Goal: Transaction & Acquisition: Purchase product/service

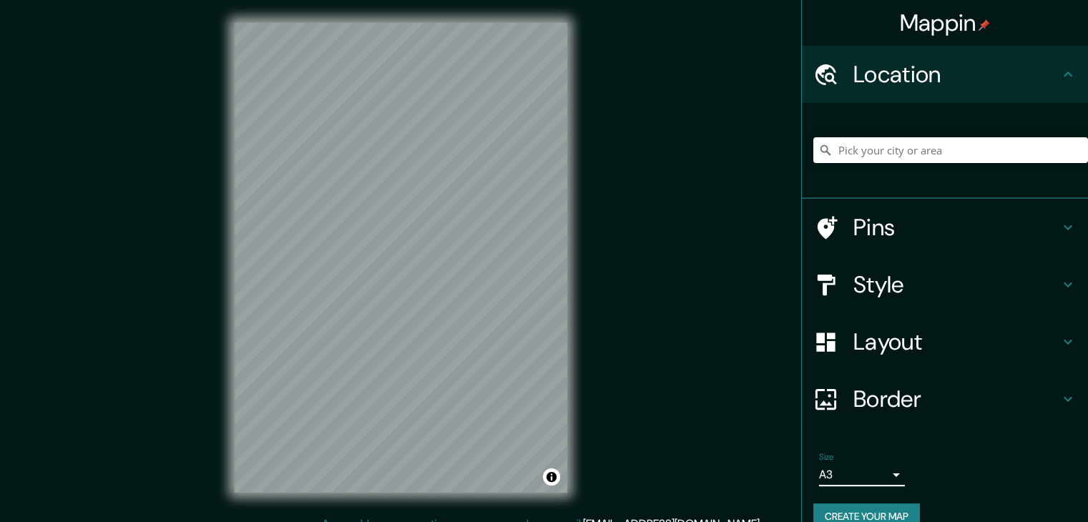
scroll to position [24, 0]
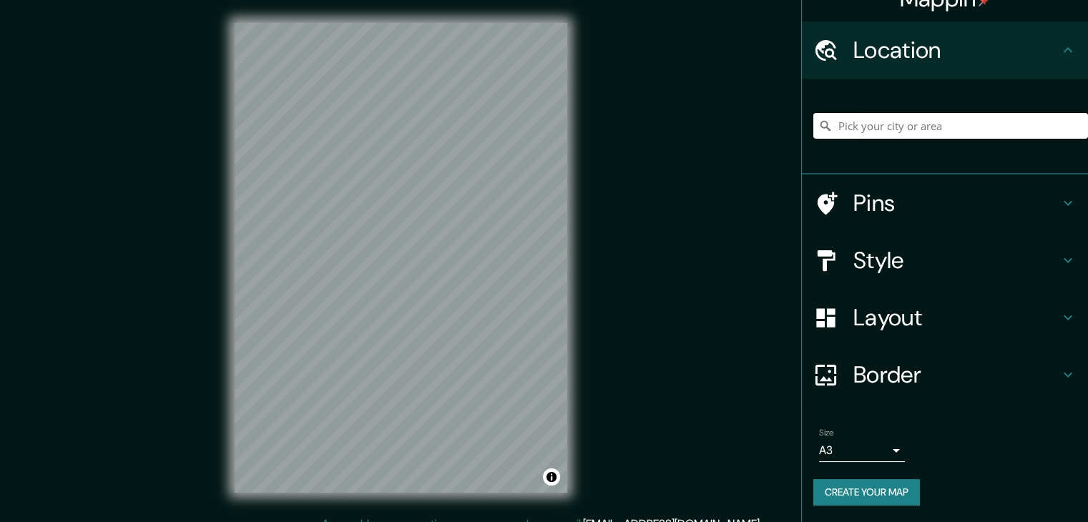
click at [872, 127] on input "Pick your city or area" at bounding box center [950, 126] width 275 height 26
click at [924, 118] on input "Pick your city or area" at bounding box center [950, 126] width 275 height 26
type input "cochabamba"
click at [1057, 192] on div "Pins" at bounding box center [945, 203] width 286 height 57
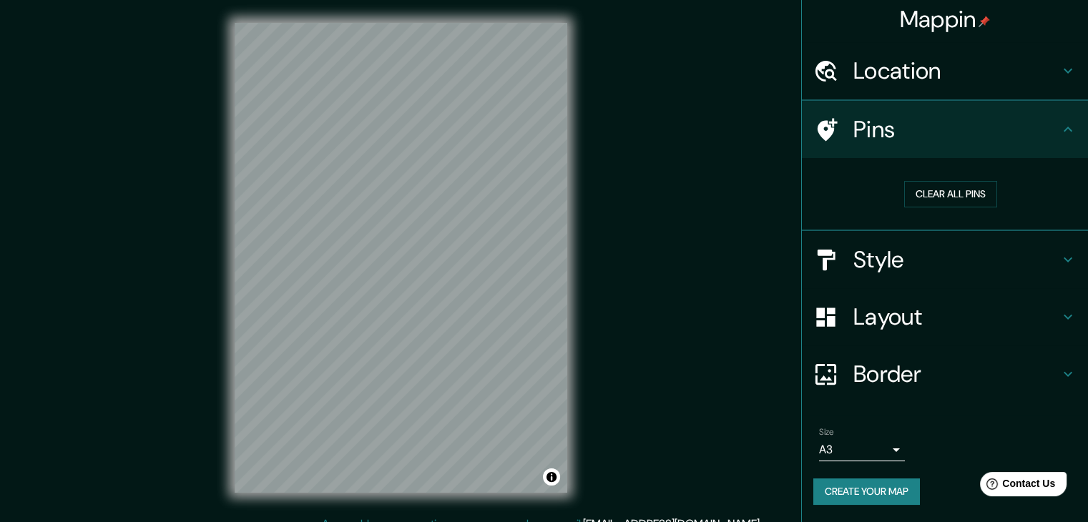
scroll to position [3, 0]
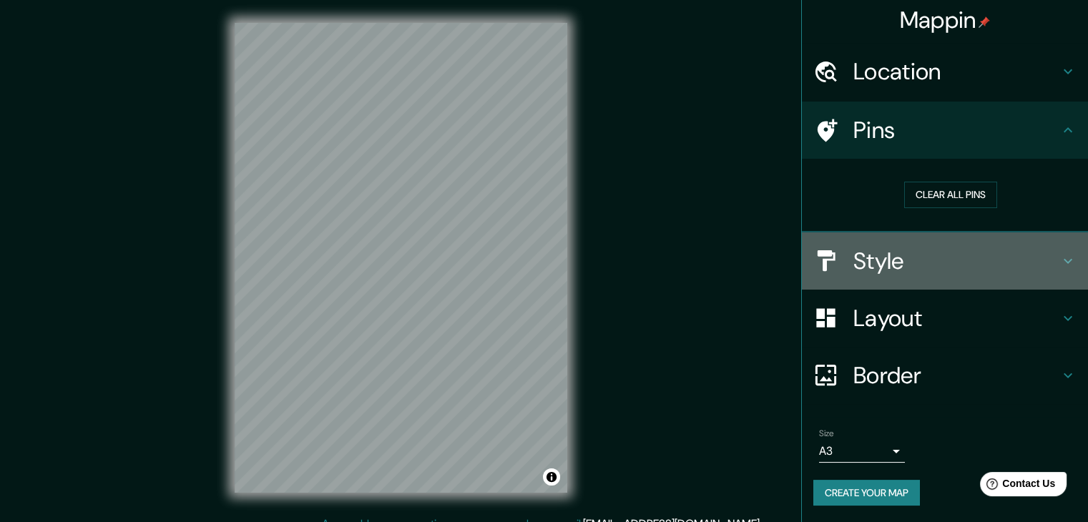
click at [937, 254] on h4 "Style" at bounding box center [957, 261] width 206 height 29
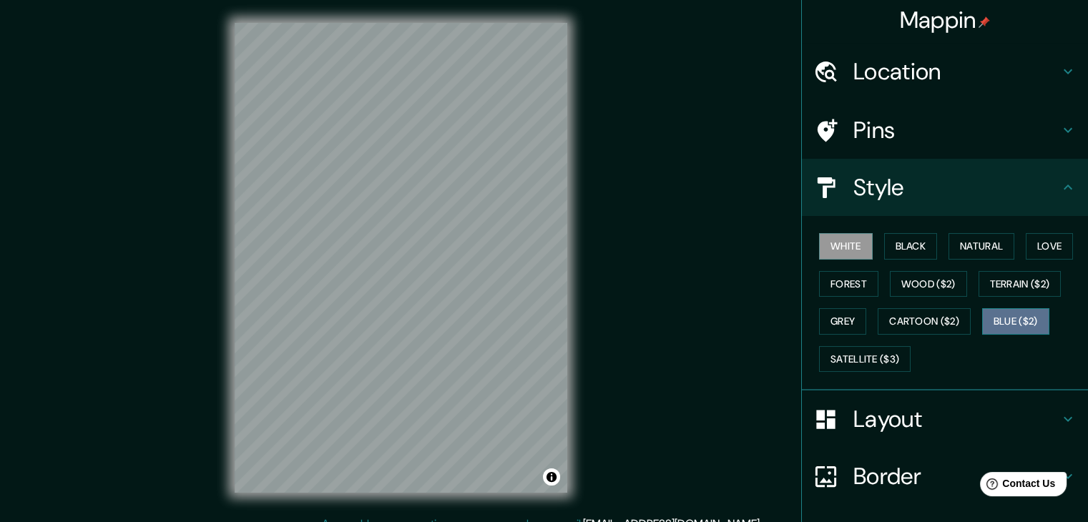
click at [1016, 313] on button "Blue ($2)" at bounding box center [1015, 321] width 67 height 26
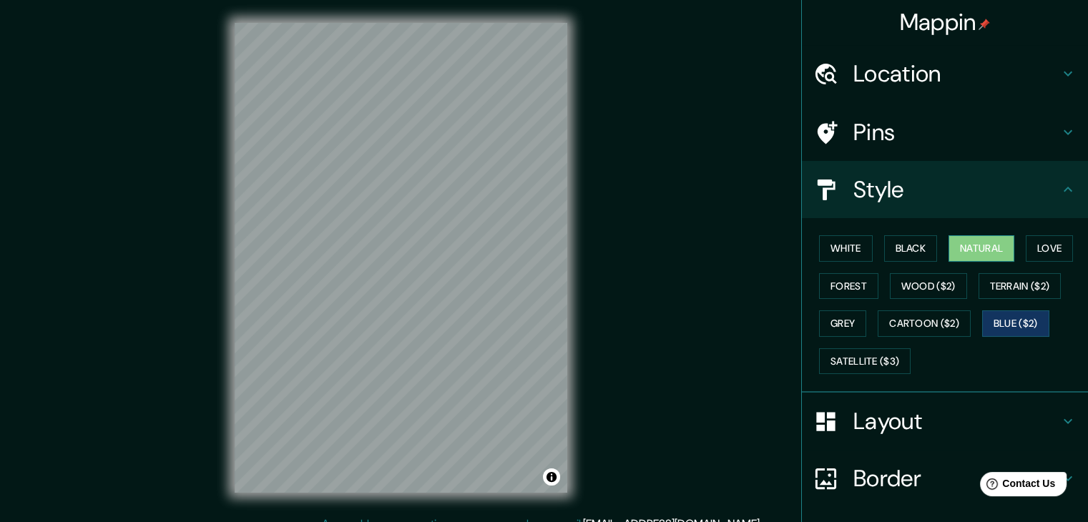
scroll to position [0, 0]
click at [944, 64] on h4 "Location" at bounding box center [957, 74] width 206 height 29
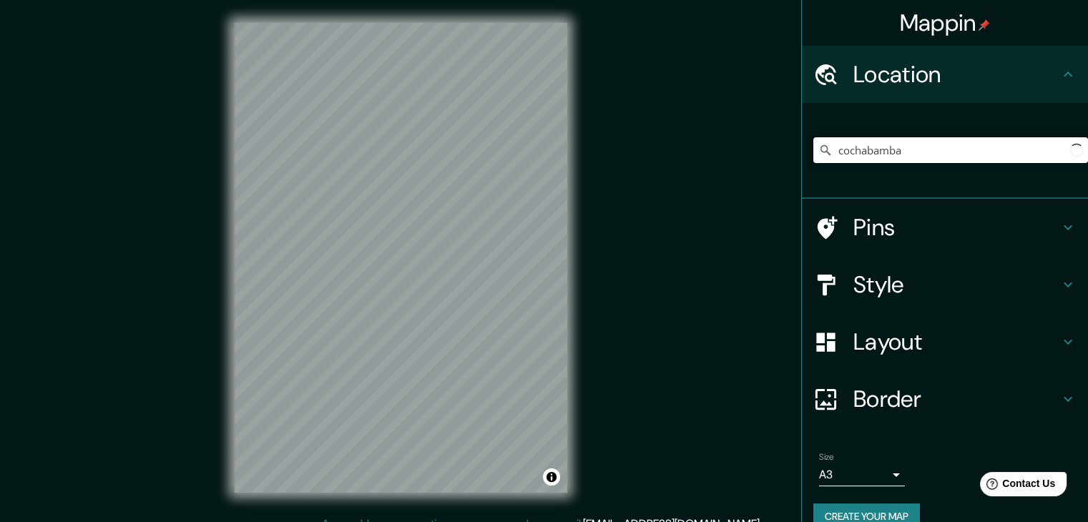
click at [927, 142] on input "cochabamba" at bounding box center [950, 150] width 275 height 26
click at [947, 146] on input "cochabamba" at bounding box center [950, 150] width 275 height 26
click at [929, 142] on input "Pick your city or area" at bounding box center [950, 150] width 275 height 26
click at [879, 72] on h4 "Location" at bounding box center [957, 74] width 206 height 29
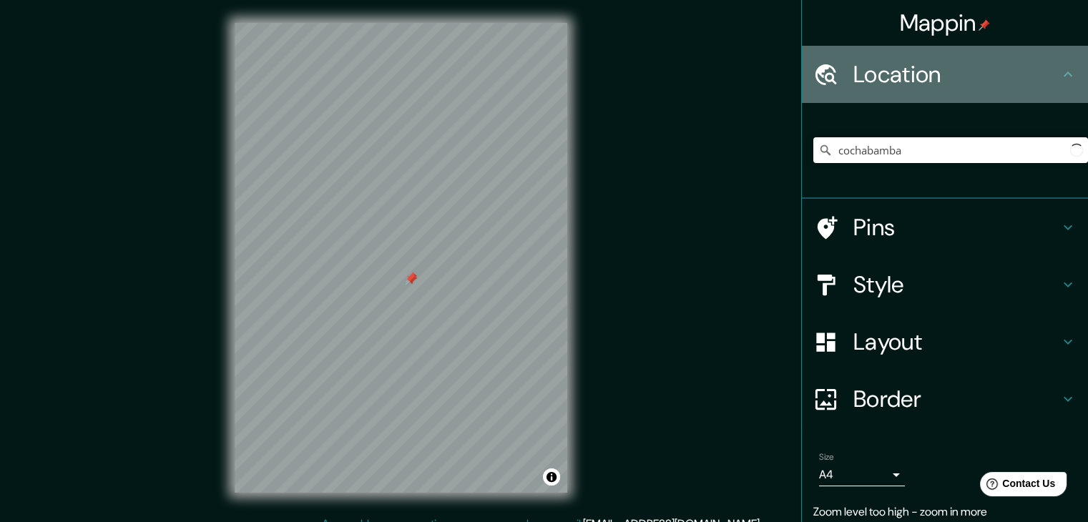
drag, startPoint x: 1076, startPoint y: 71, endPoint x: 1066, endPoint y: 72, distance: 10.1
click at [1072, 72] on div "Location" at bounding box center [945, 74] width 286 height 57
click at [1062, 71] on icon at bounding box center [1068, 74] width 17 height 17
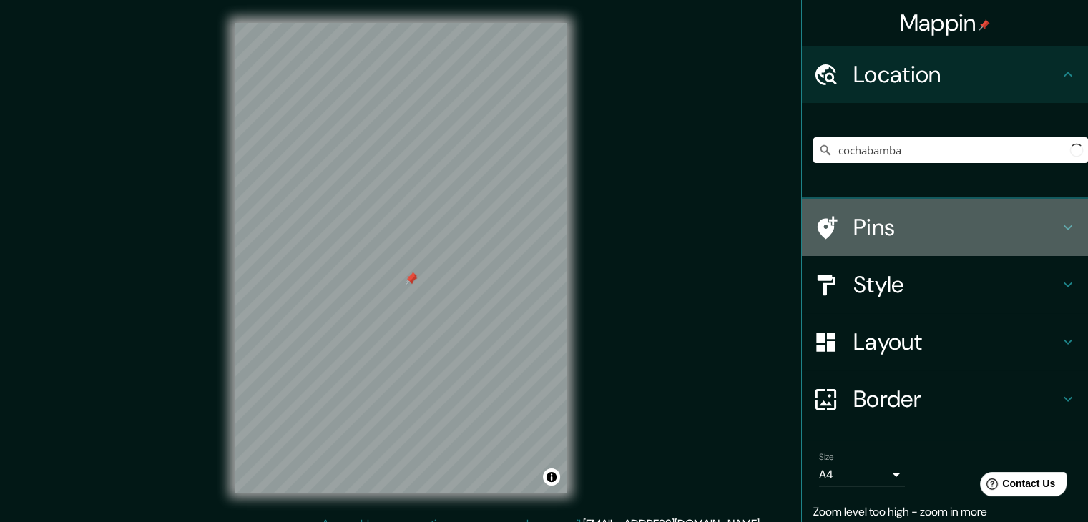
click at [936, 230] on h4 "Pins" at bounding box center [957, 227] width 206 height 29
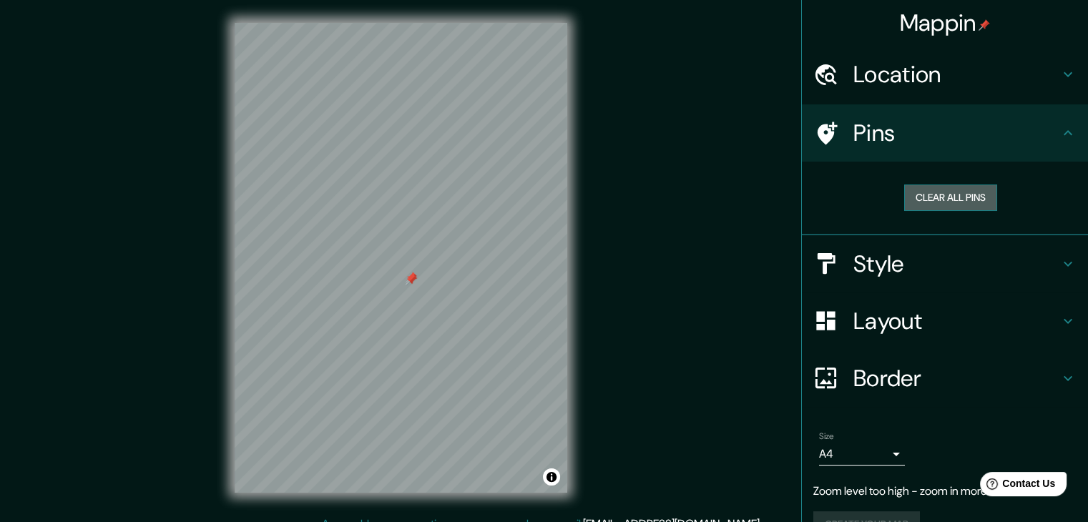
click at [941, 195] on button "Clear all pins" at bounding box center [950, 198] width 93 height 26
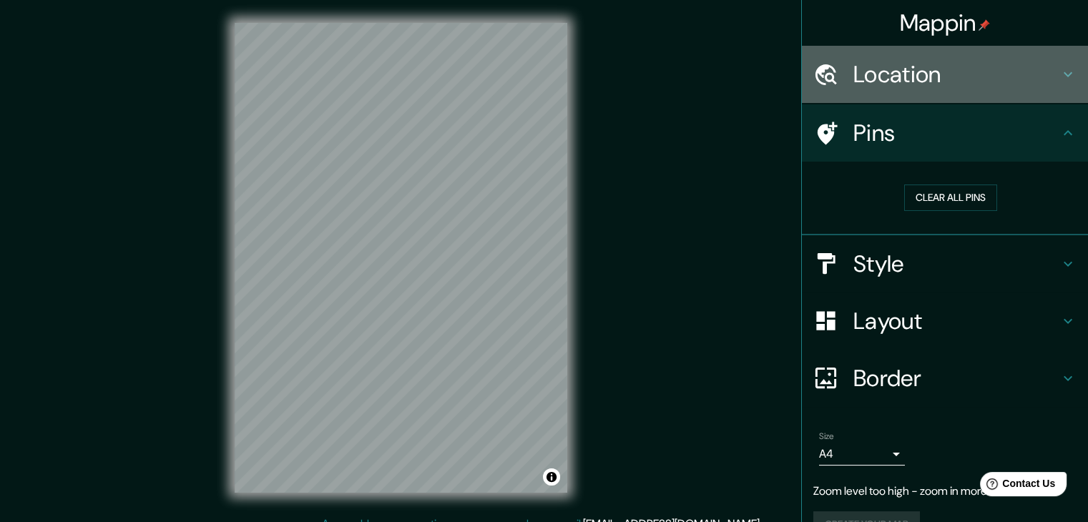
click at [904, 101] on div "Location" at bounding box center [945, 74] width 286 height 57
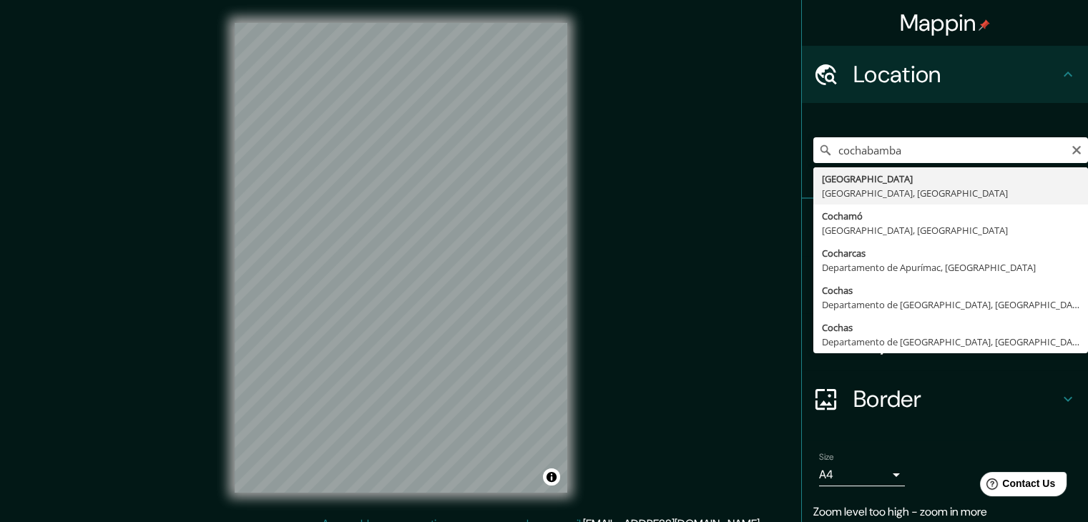
type input "[GEOGRAPHIC_DATA], [GEOGRAPHIC_DATA], [GEOGRAPHIC_DATA]"
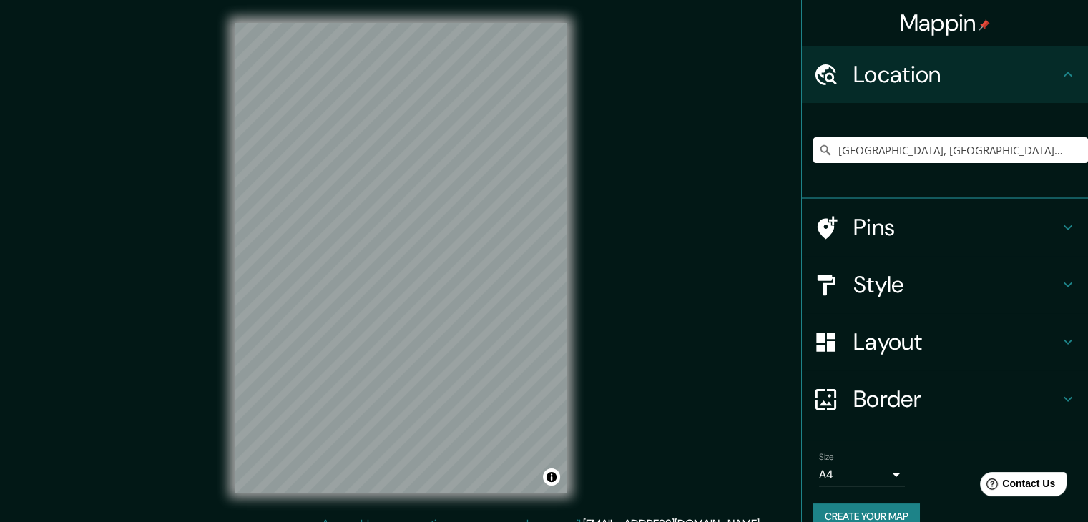
click at [949, 287] on h4 "Style" at bounding box center [957, 284] width 206 height 29
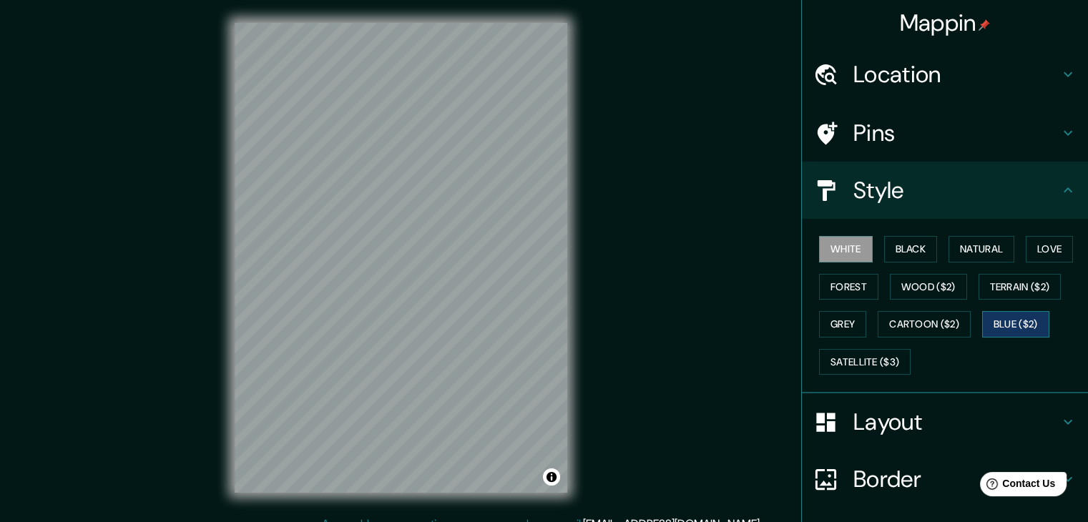
click at [1024, 318] on button "Blue ($2)" at bounding box center [1015, 324] width 67 height 26
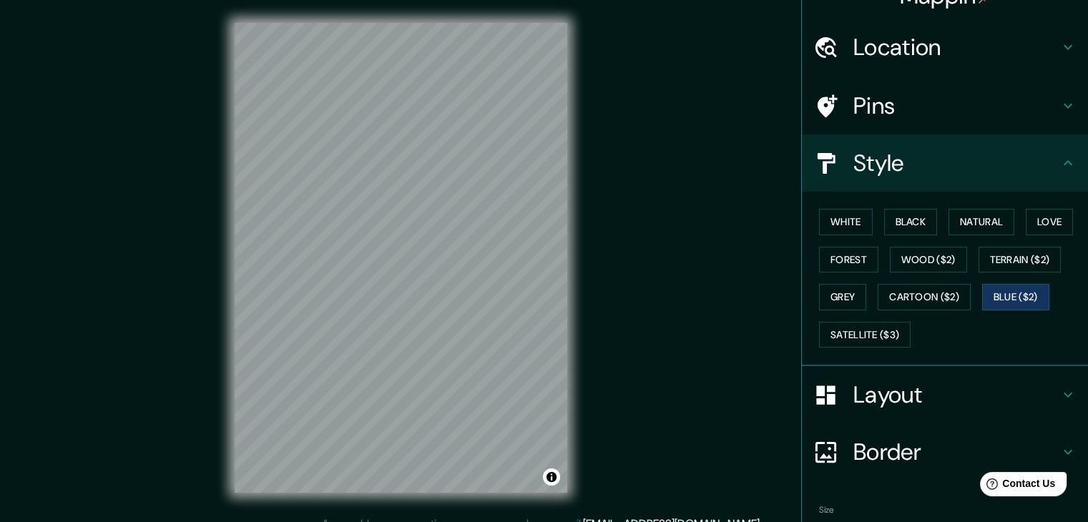
scroll to position [72, 0]
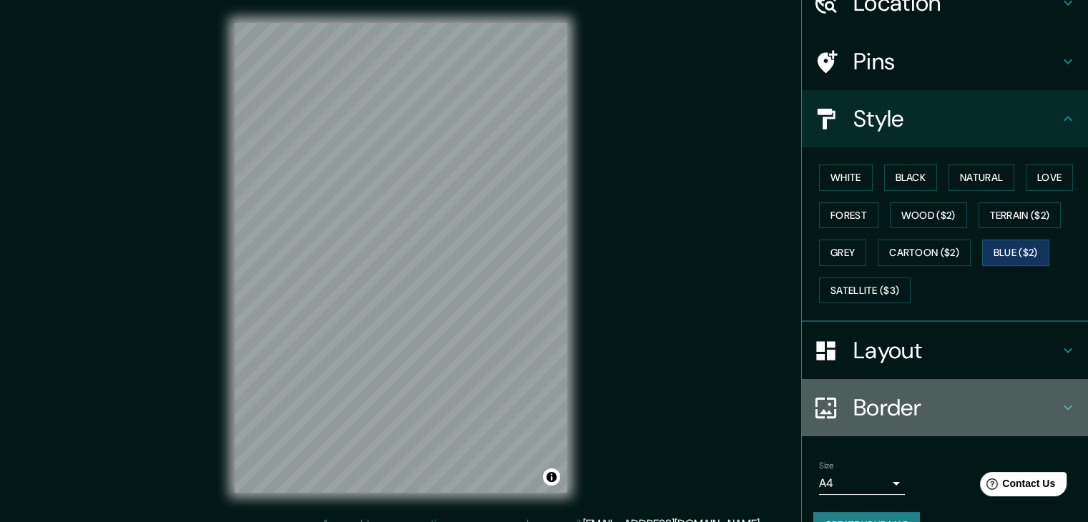
click at [891, 409] on h4 "Border" at bounding box center [957, 407] width 206 height 29
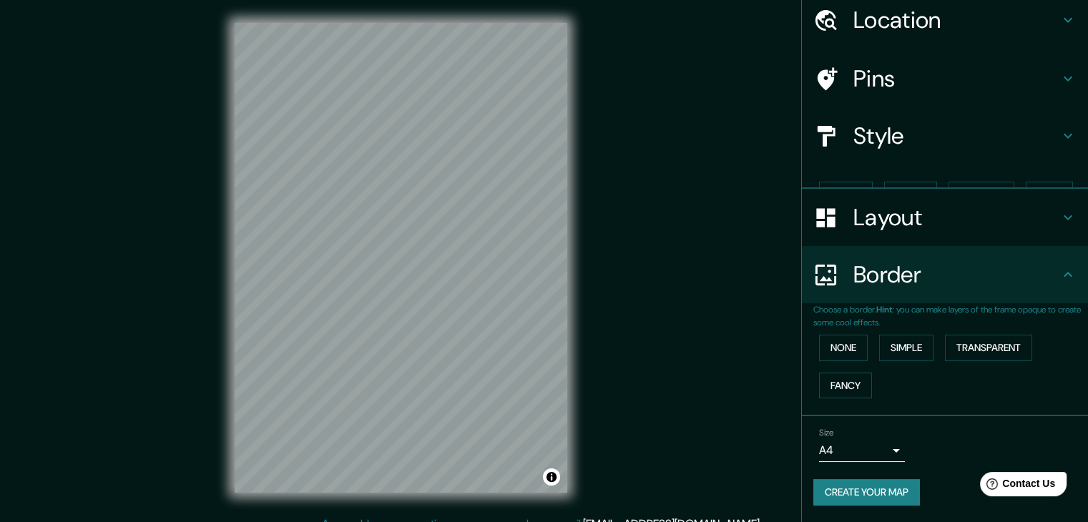
scroll to position [30, 0]
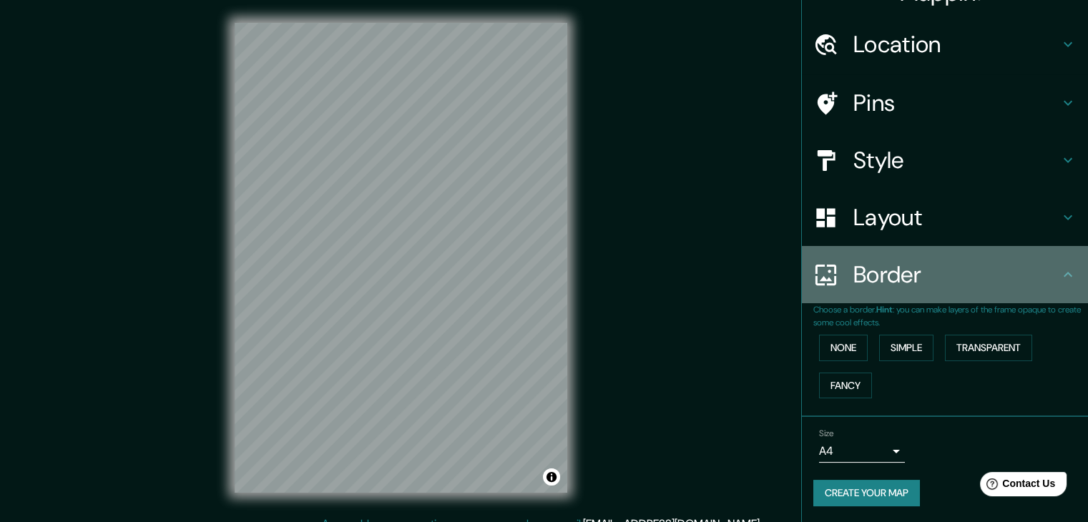
click at [905, 271] on h4 "Border" at bounding box center [957, 274] width 206 height 29
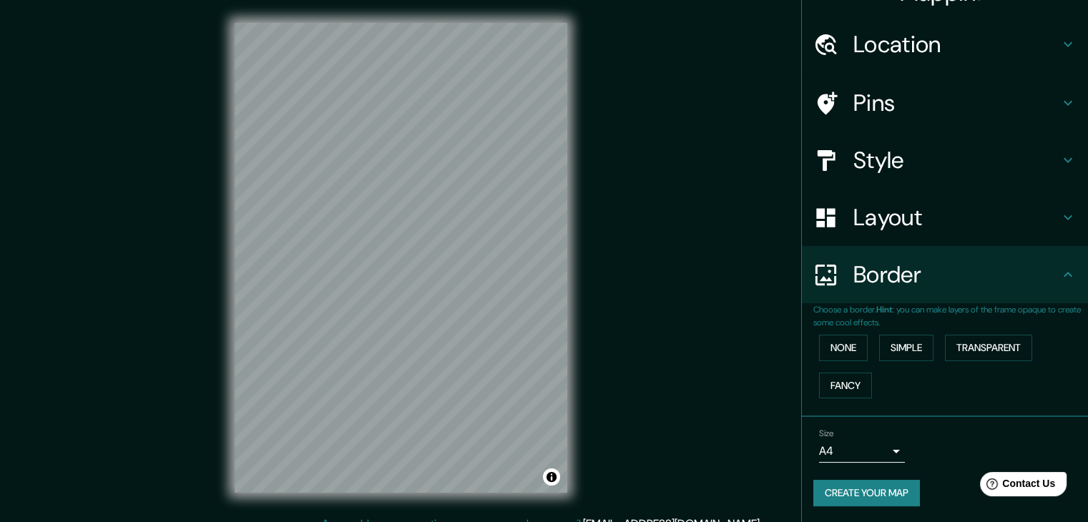
scroll to position [16, 0]
